Goal: Task Accomplishment & Management: Manage account settings

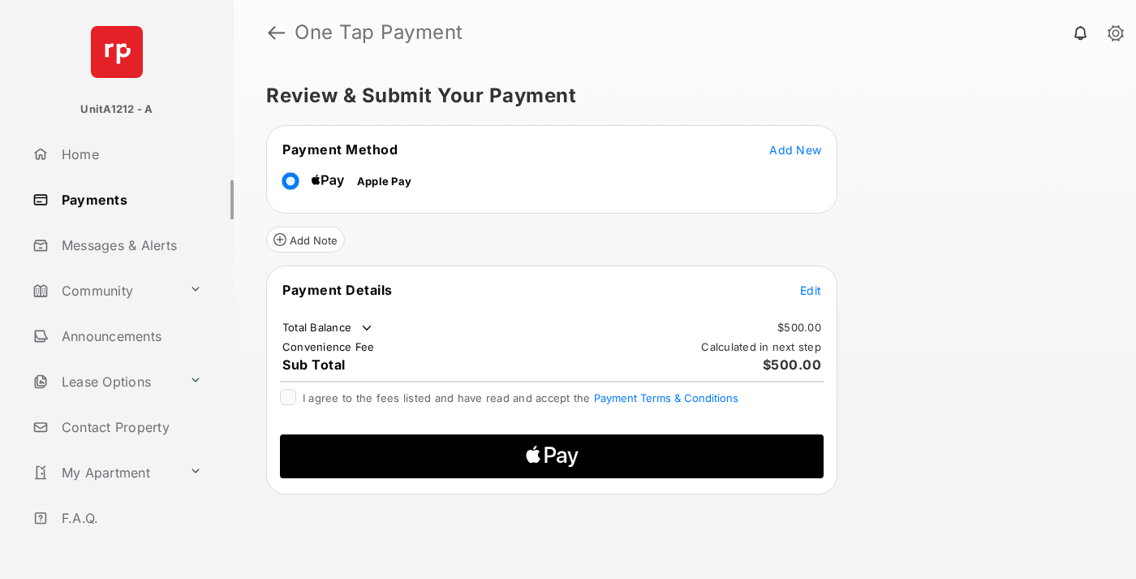
click at [795, 149] on span "Add New" at bounding box center [795, 150] width 52 height 14
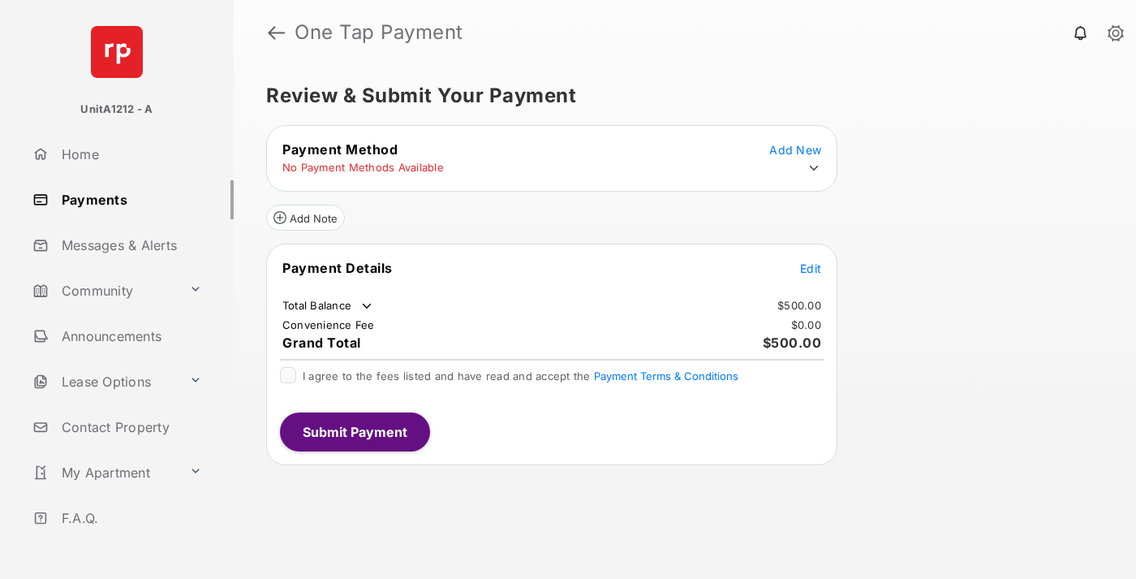
click at [814, 168] on icon at bounding box center [814, 168] width 15 height 15
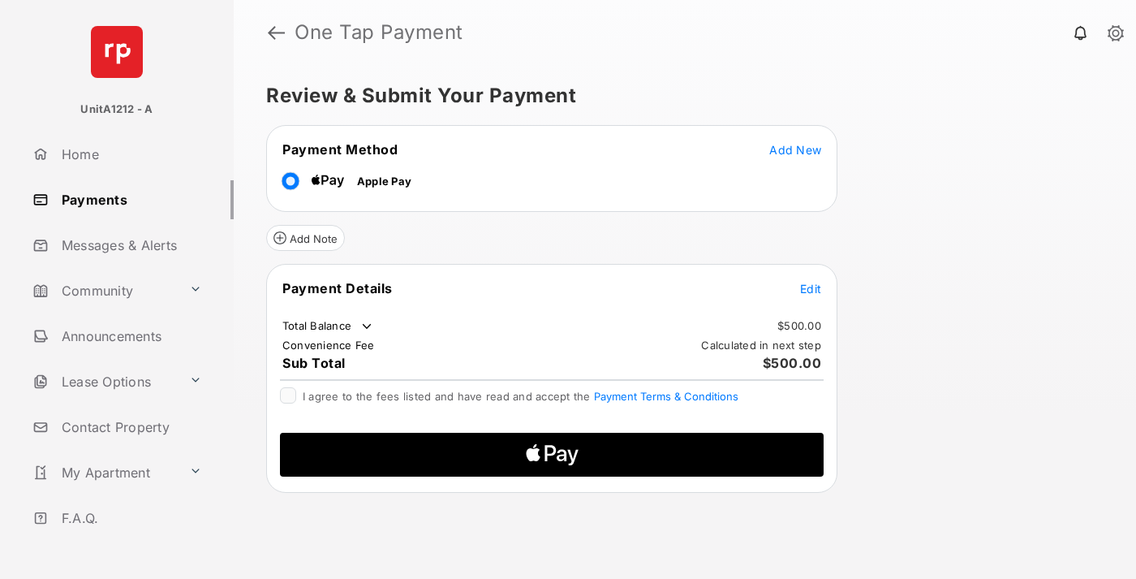
click at [811, 288] on span "Edit" at bounding box center [810, 289] width 21 height 14
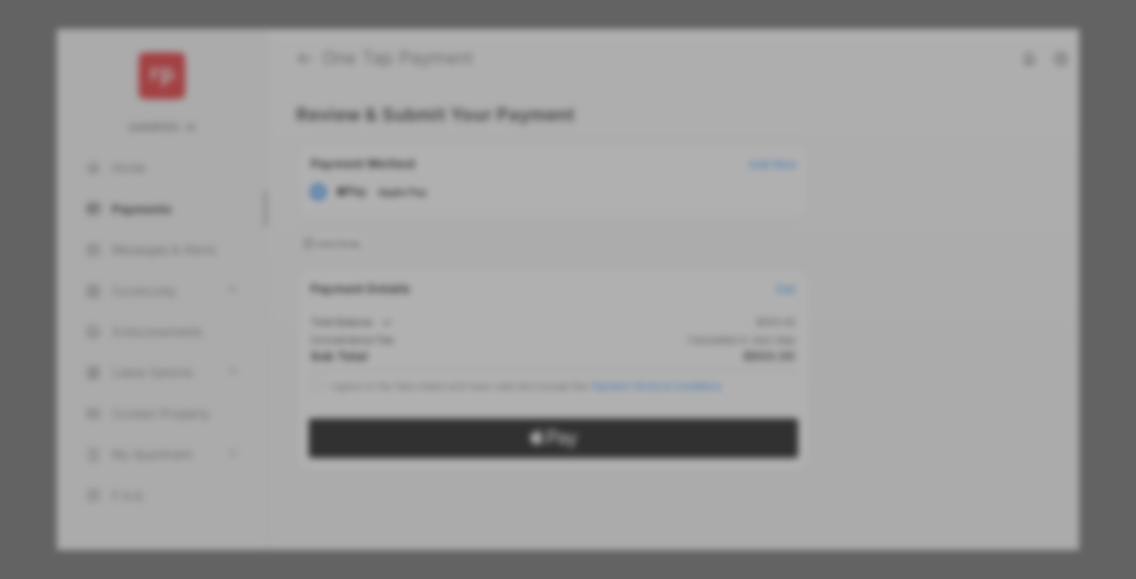
click at [538, 292] on div "Other Amount" at bounding box center [538, 301] width 263 height 28
type input "***"
click at [513, 435] on button "Save" at bounding box center [512, 454] width 81 height 39
